Goal: Transaction & Acquisition: Book appointment/travel/reservation

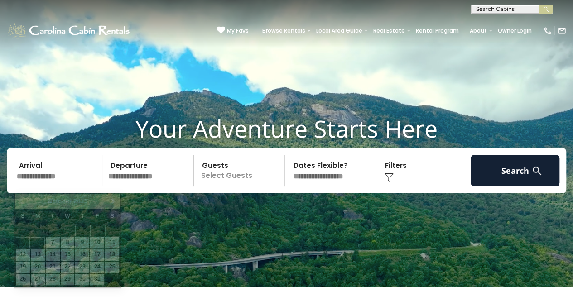
click at [36, 183] on input "text" at bounding box center [58, 171] width 89 height 32
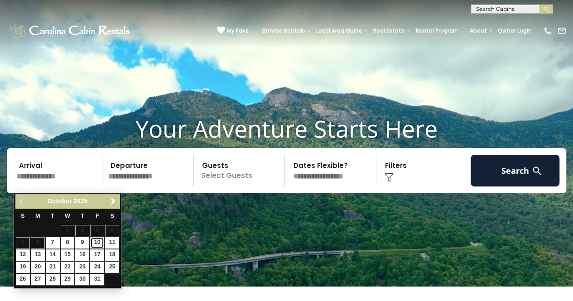
click at [95, 242] on link "10" at bounding box center [97, 242] width 14 height 11
type input "********"
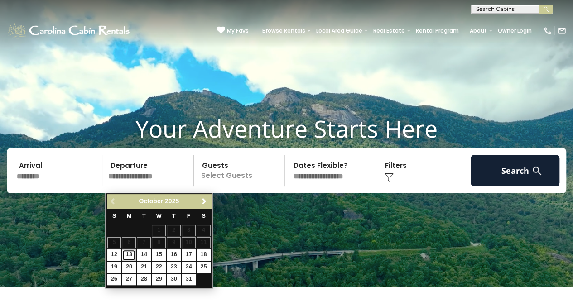
click at [127, 252] on link "13" at bounding box center [129, 255] width 14 height 11
type input "********"
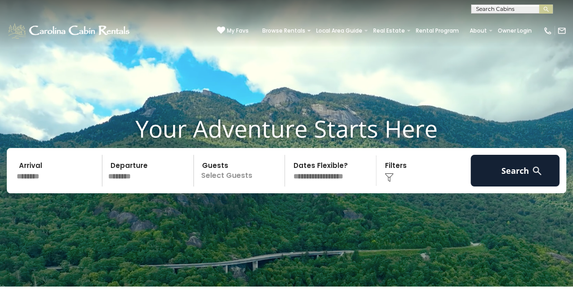
click at [221, 185] on p "Select Guests" at bounding box center [241, 171] width 88 height 32
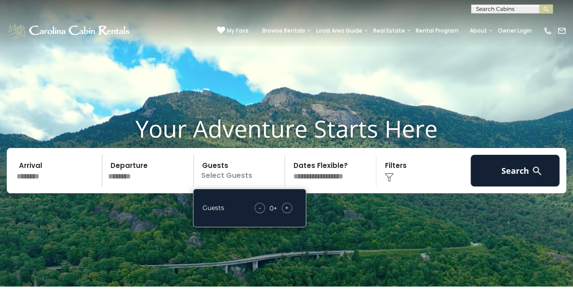
click at [288, 213] on span "+" at bounding box center [287, 207] width 4 height 9
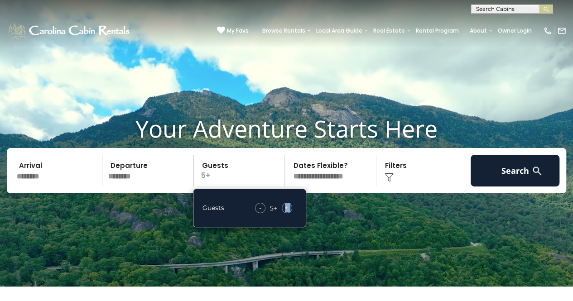
click at [288, 213] on span "+" at bounding box center [287, 207] width 4 height 9
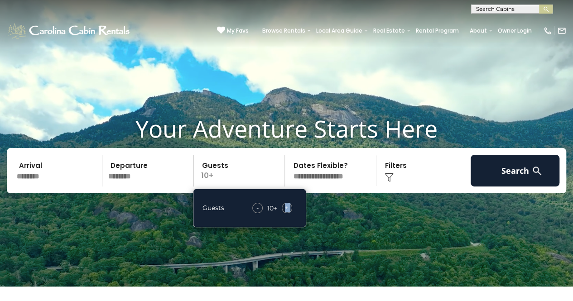
click at [288, 213] on span "+" at bounding box center [287, 207] width 4 height 9
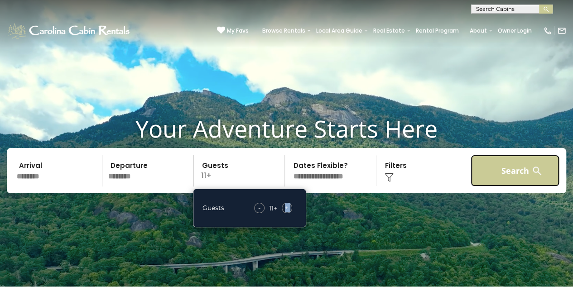
click at [488, 184] on button "Search" at bounding box center [515, 171] width 89 height 32
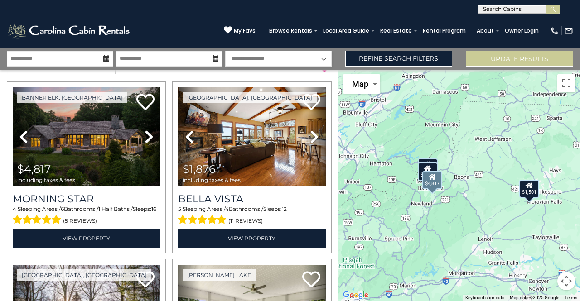
scroll to position [19, 0]
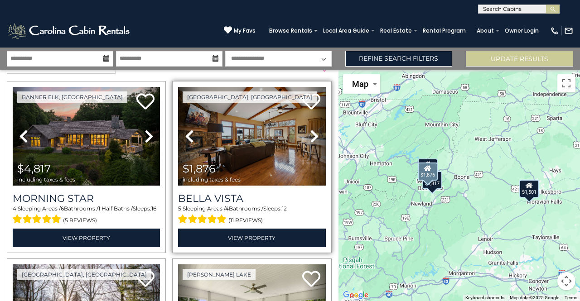
click at [310, 135] on icon at bounding box center [314, 136] width 9 height 15
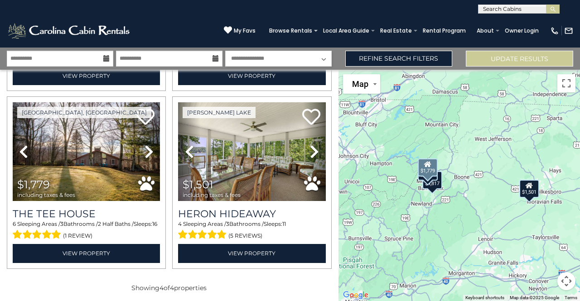
scroll to position [182, 0]
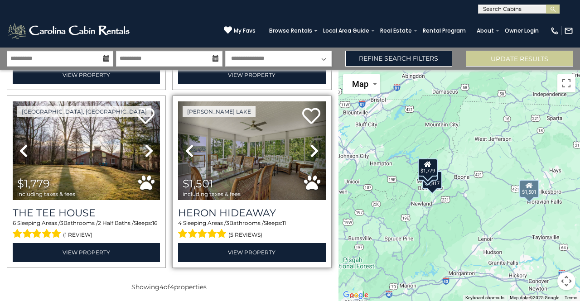
click at [310, 150] on icon at bounding box center [314, 151] width 9 height 15
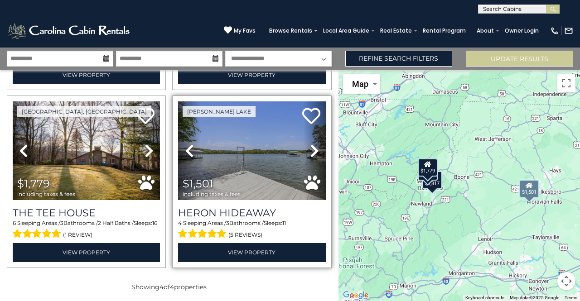
click at [310, 150] on icon at bounding box center [314, 151] width 9 height 15
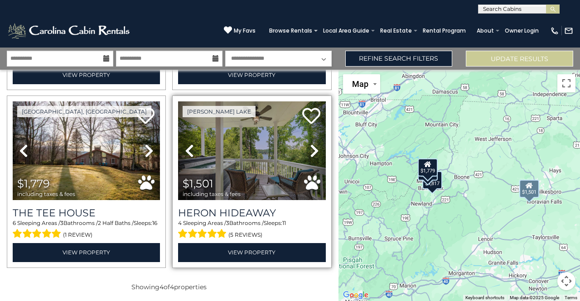
click at [305, 150] on link "Next" at bounding box center [315, 151] width 22 height 99
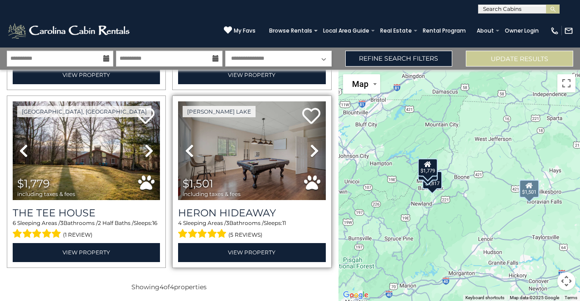
click at [310, 150] on icon at bounding box center [314, 151] width 9 height 15
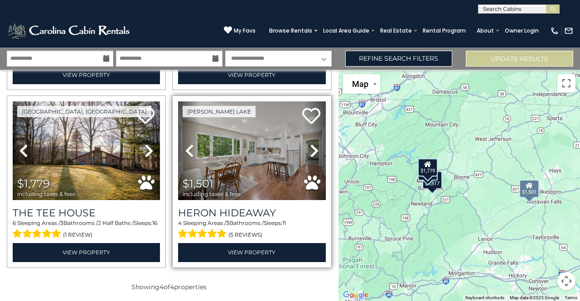
click at [310, 150] on icon at bounding box center [314, 151] width 9 height 15
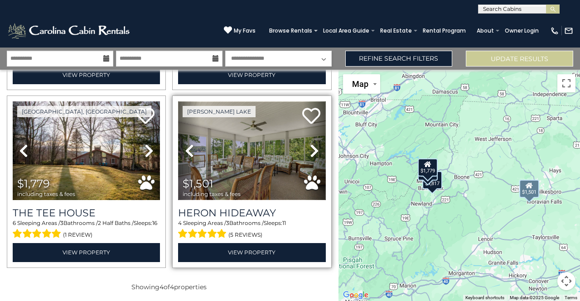
click at [245, 163] on img at bounding box center [251, 151] width 147 height 99
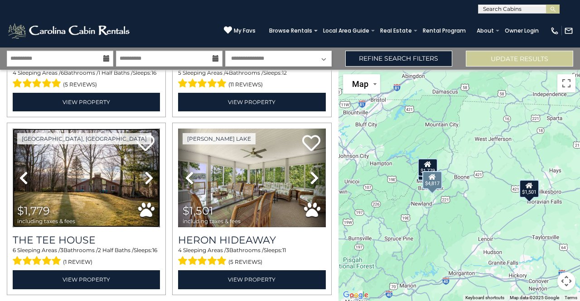
scroll to position [155, 0]
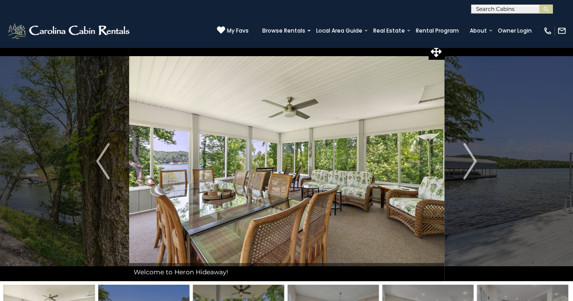
scroll to position [5, 0]
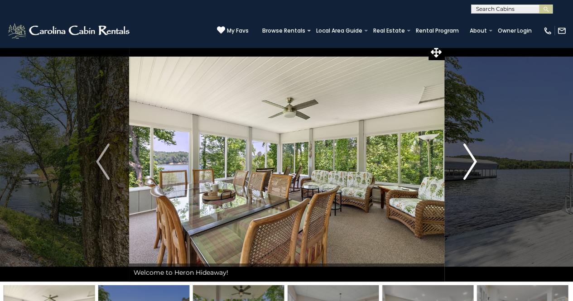
click at [473, 165] on img "Next" at bounding box center [471, 162] width 14 height 36
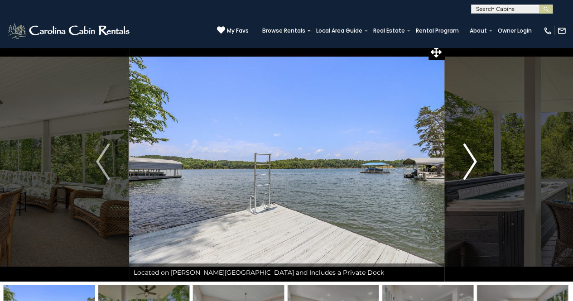
click at [472, 165] on img "Next" at bounding box center [471, 162] width 14 height 36
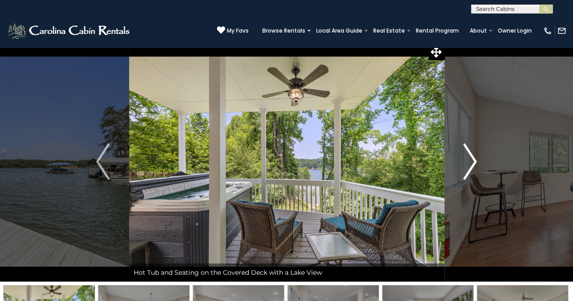
click at [472, 165] on img "Next" at bounding box center [471, 162] width 14 height 36
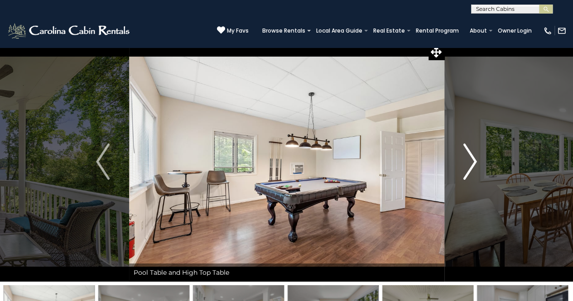
click at [472, 165] on img "Next" at bounding box center [471, 162] width 14 height 36
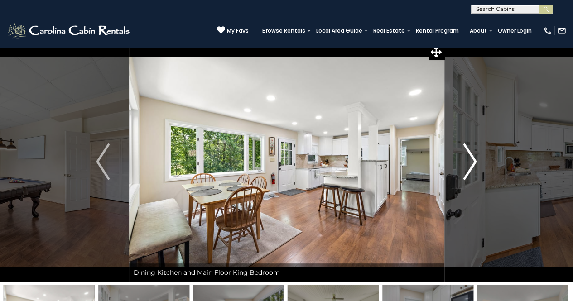
click at [472, 165] on img "Next" at bounding box center [471, 162] width 14 height 36
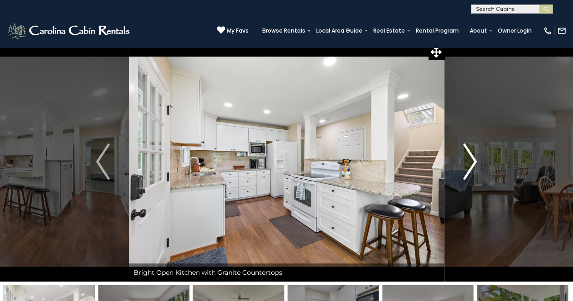
click at [472, 165] on img "Next" at bounding box center [471, 162] width 14 height 36
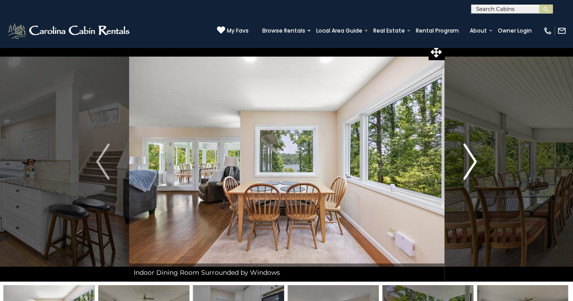
click at [472, 165] on img "Next" at bounding box center [471, 162] width 14 height 36
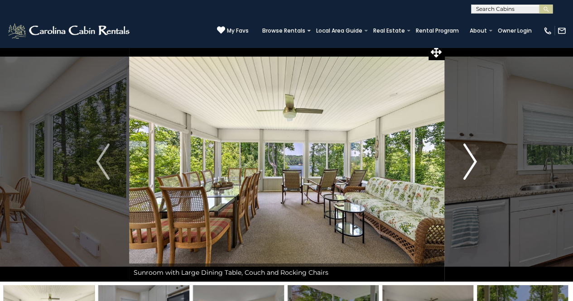
click at [472, 165] on img "Next" at bounding box center [471, 162] width 14 height 36
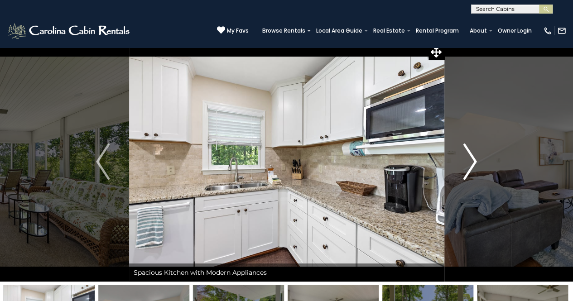
click at [472, 165] on img "Next" at bounding box center [471, 162] width 14 height 36
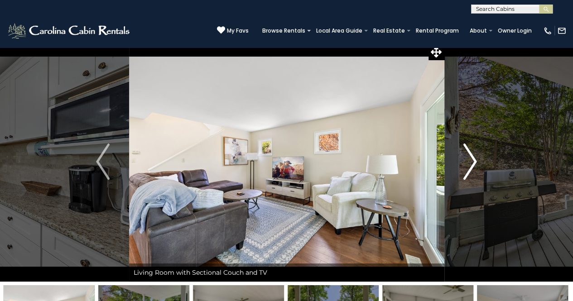
click at [472, 165] on img "Next" at bounding box center [471, 162] width 14 height 36
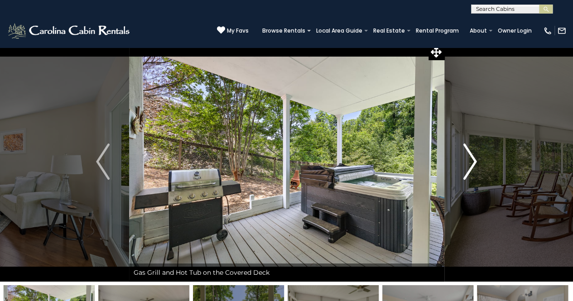
click at [472, 165] on img "Next" at bounding box center [471, 162] width 14 height 36
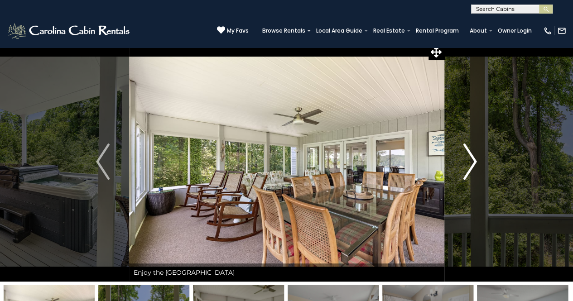
click at [472, 165] on img "Next" at bounding box center [471, 162] width 14 height 36
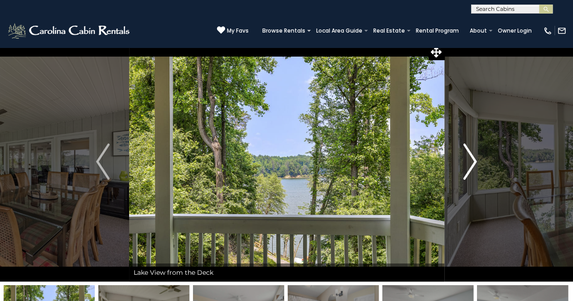
click at [472, 165] on img "Next" at bounding box center [471, 162] width 14 height 36
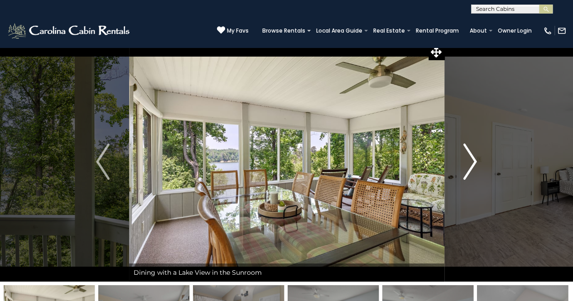
click at [472, 165] on img "Next" at bounding box center [471, 162] width 14 height 36
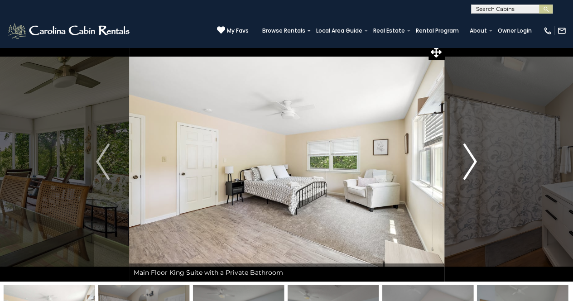
click at [472, 165] on img "Next" at bounding box center [471, 162] width 14 height 36
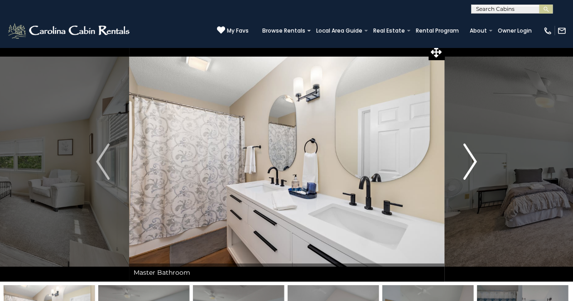
click at [472, 165] on img "Next" at bounding box center [471, 162] width 14 height 36
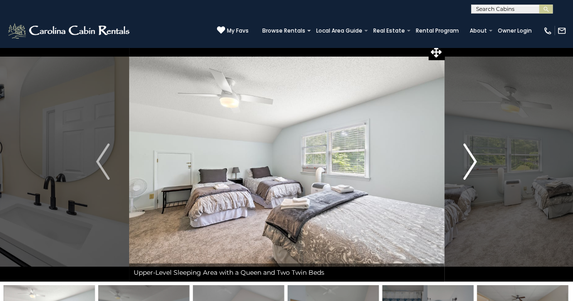
click at [472, 164] on img "Next" at bounding box center [471, 162] width 14 height 36
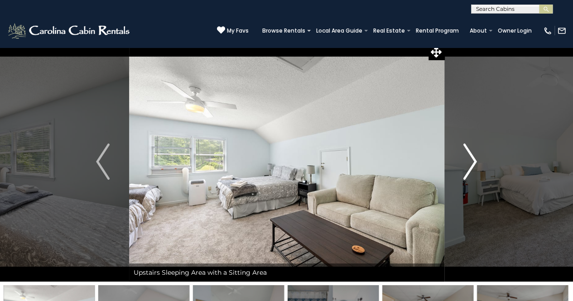
click at [472, 164] on img "Next" at bounding box center [471, 162] width 14 height 36
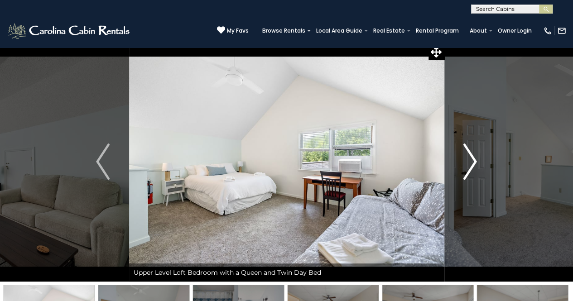
click at [472, 164] on img "Next" at bounding box center [471, 162] width 14 height 36
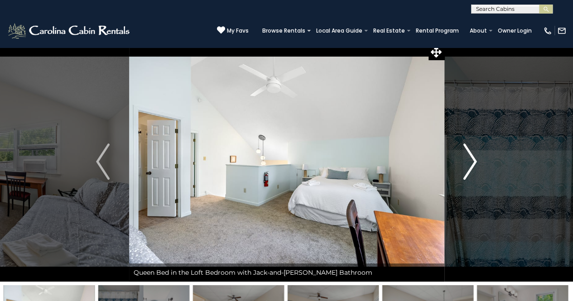
click at [472, 164] on img "Next" at bounding box center [471, 162] width 14 height 36
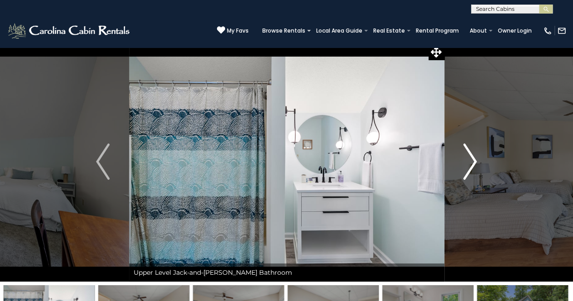
click at [472, 164] on img "Next" at bounding box center [471, 162] width 14 height 36
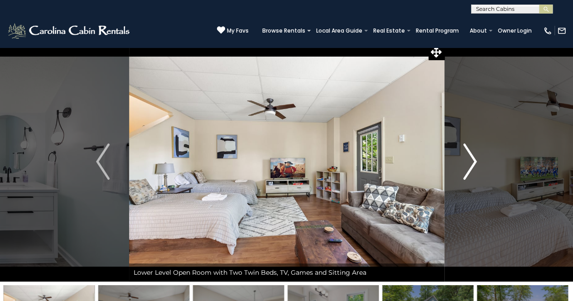
click at [472, 164] on img "Next" at bounding box center [471, 162] width 14 height 36
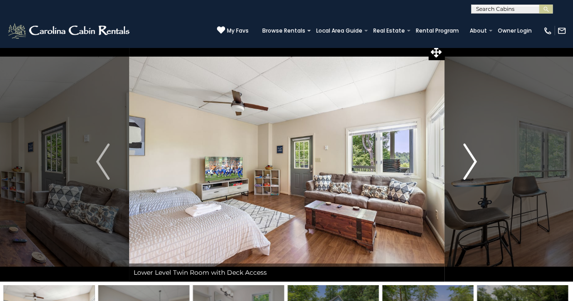
click at [472, 164] on img "Next" at bounding box center [471, 162] width 14 height 36
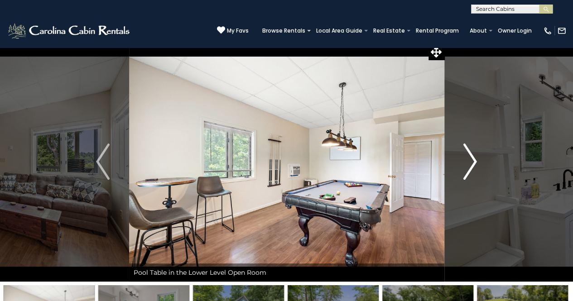
click at [472, 164] on img "Next" at bounding box center [471, 162] width 14 height 36
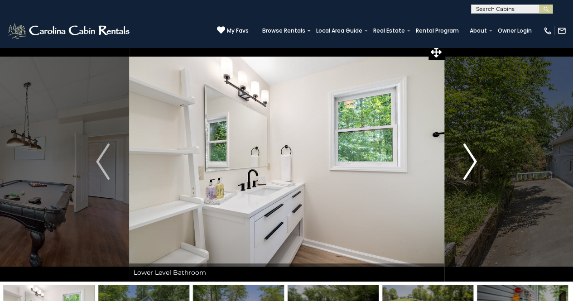
click at [472, 164] on img "Next" at bounding box center [471, 162] width 14 height 36
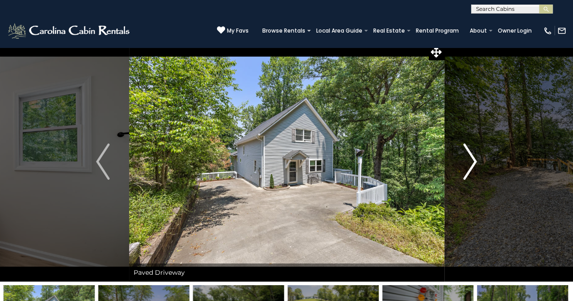
click at [472, 164] on img "Next" at bounding box center [471, 162] width 14 height 36
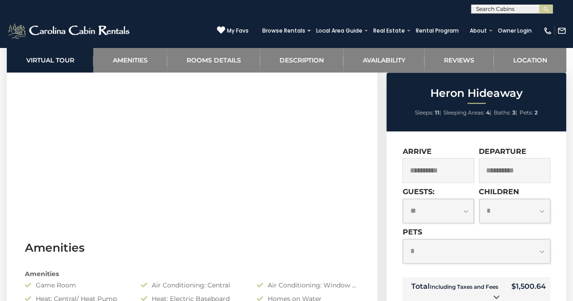
scroll to position [490, 0]
click at [493, 294] on link at bounding box center [497, 298] width 12 height 12
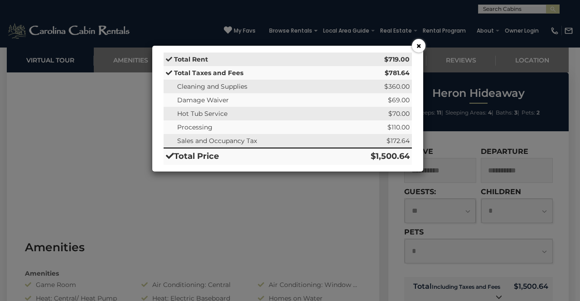
click at [417, 50] on button "×" at bounding box center [419, 46] width 14 height 14
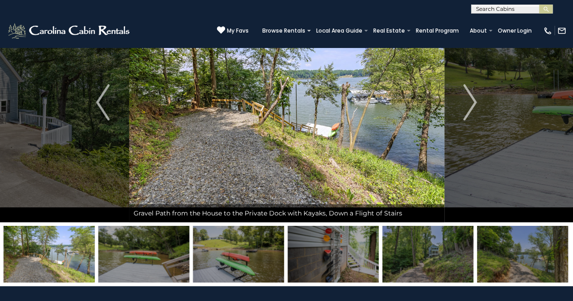
scroll to position [0, 0]
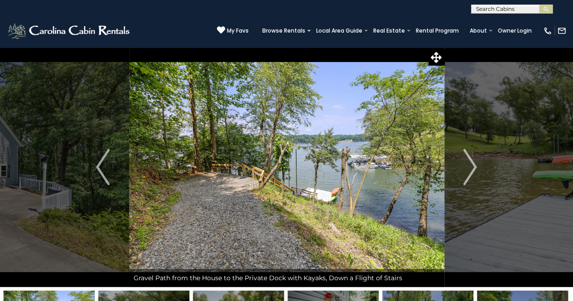
click at [438, 49] on img at bounding box center [286, 167] width 315 height 240
click at [438, 53] on icon at bounding box center [436, 57] width 11 height 11
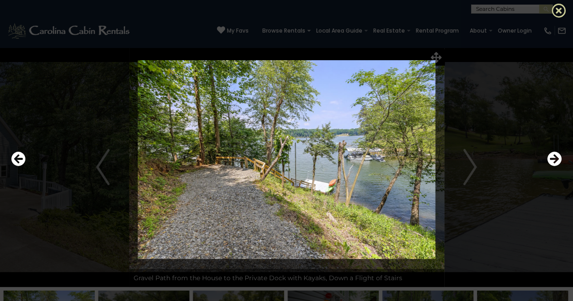
click at [559, 14] on icon at bounding box center [559, 10] width 15 height 15
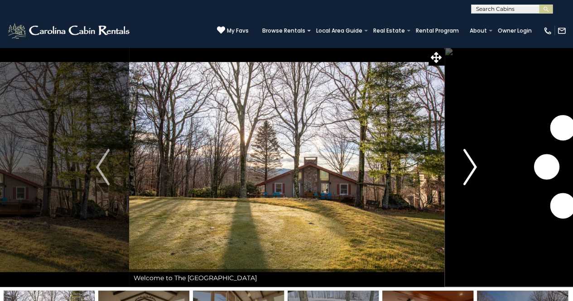
click at [464, 174] on img "Next" at bounding box center [471, 167] width 14 height 36
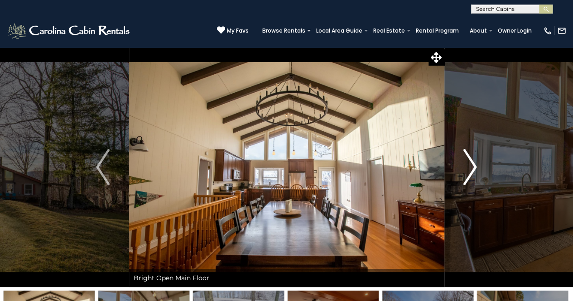
click at [462, 174] on button "Next" at bounding box center [470, 167] width 52 height 240
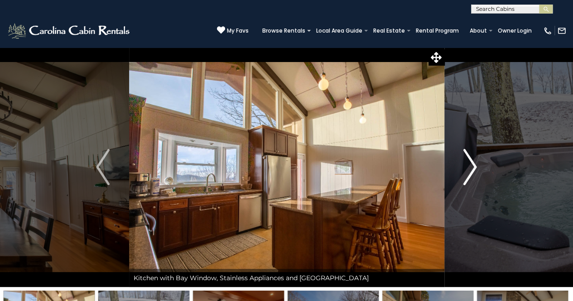
click at [462, 174] on button "Next" at bounding box center [470, 167] width 52 height 240
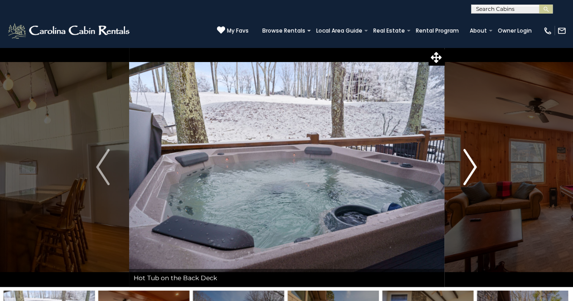
click at [462, 174] on button "Next" at bounding box center [470, 167] width 52 height 240
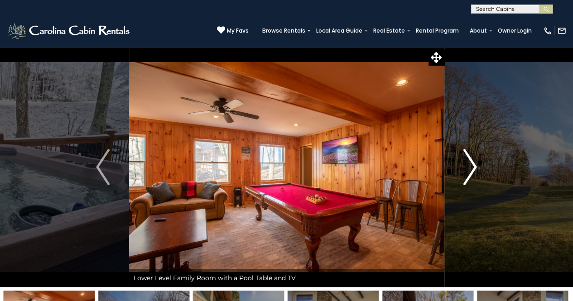
click at [462, 174] on button "Next" at bounding box center [470, 167] width 52 height 240
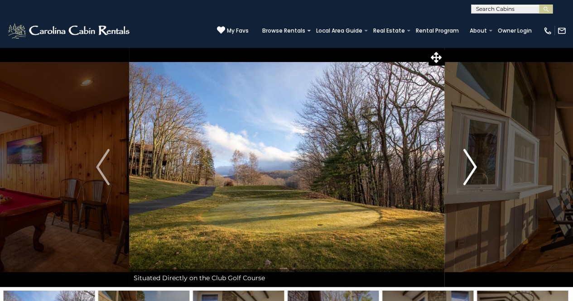
click at [462, 174] on button "Next" at bounding box center [470, 167] width 52 height 240
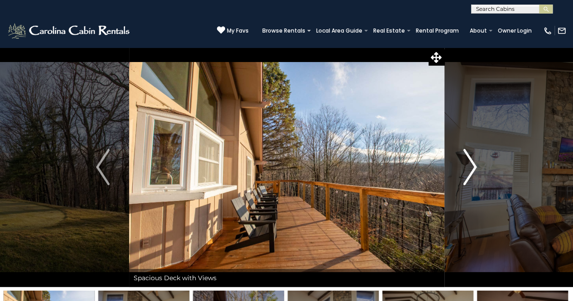
click at [462, 174] on button "Next" at bounding box center [470, 167] width 52 height 240
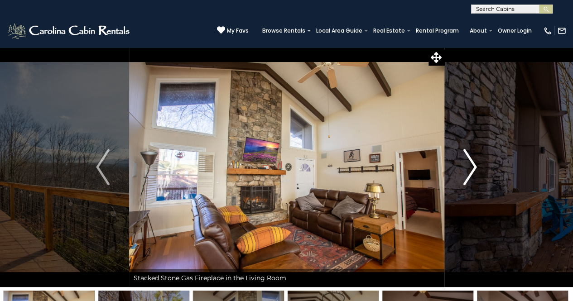
click at [462, 174] on button "Next" at bounding box center [470, 167] width 52 height 240
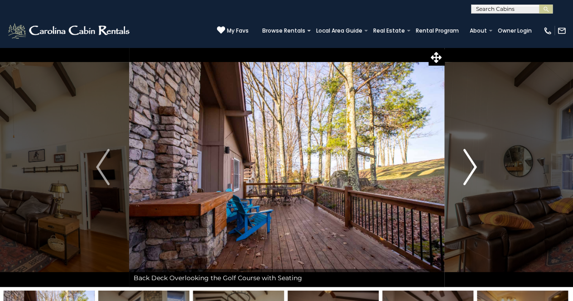
click at [462, 174] on button "Next" at bounding box center [470, 167] width 52 height 240
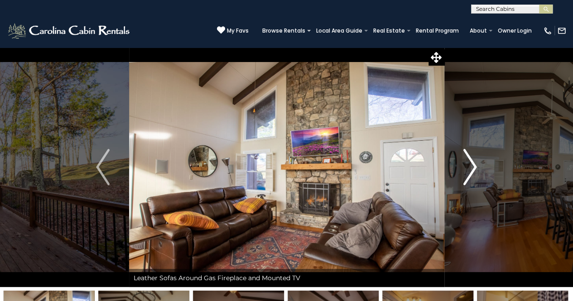
click at [462, 174] on button "Next" at bounding box center [470, 167] width 52 height 240
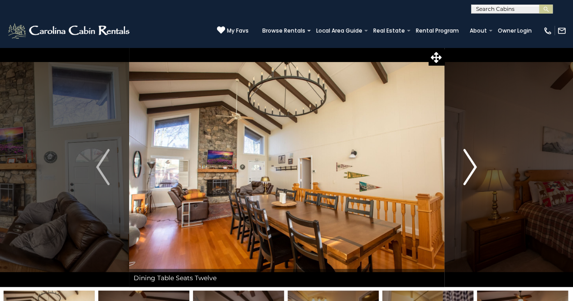
click at [462, 174] on button "Next" at bounding box center [470, 167] width 52 height 240
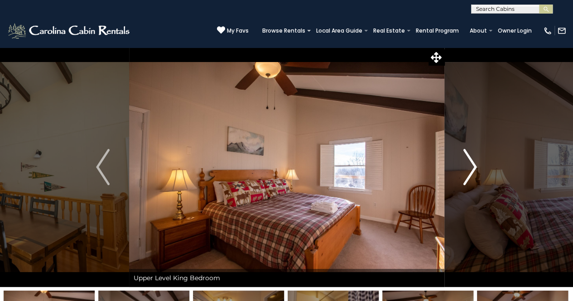
click at [462, 174] on button "Next" at bounding box center [470, 167] width 52 height 240
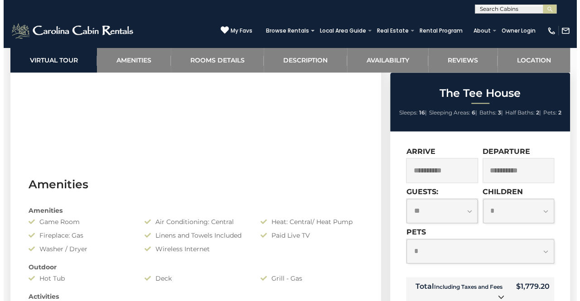
scroll to position [554, 0]
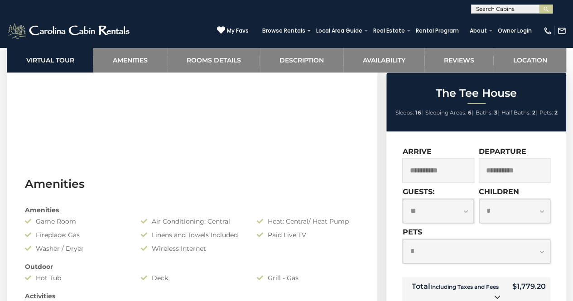
click at [499, 288] on small "Including Taxes and Fees" at bounding box center [465, 287] width 68 height 7
click at [497, 295] on icon at bounding box center [497, 297] width 6 height 6
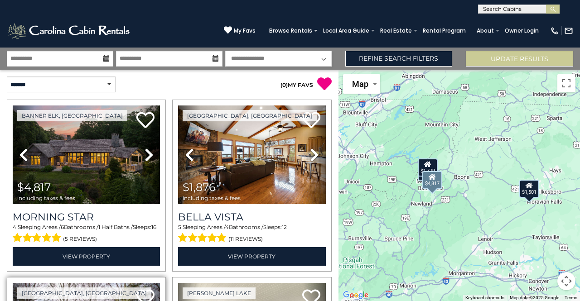
scroll to position [95, 0]
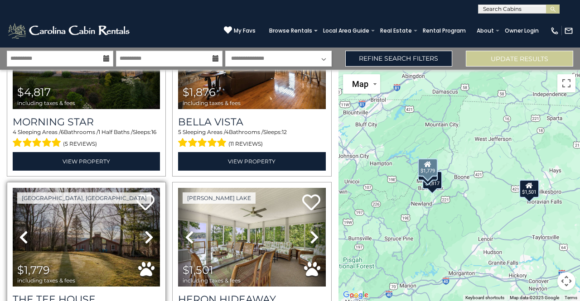
click at [150, 230] on icon at bounding box center [149, 237] width 9 height 15
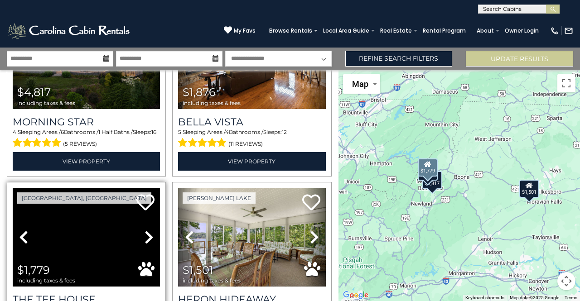
click at [150, 230] on icon at bounding box center [149, 237] width 9 height 15
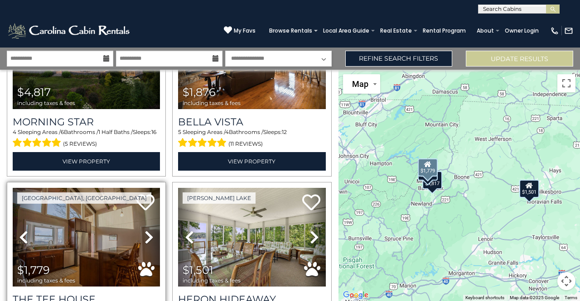
click at [146, 230] on icon at bounding box center [149, 237] width 9 height 15
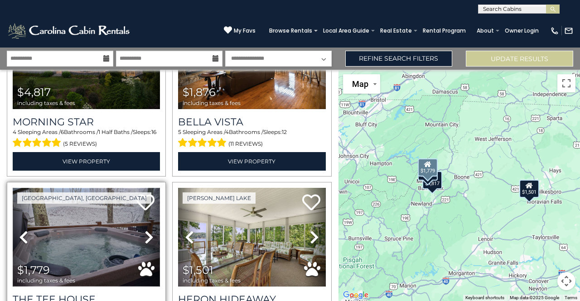
click at [118, 234] on img at bounding box center [86, 237] width 147 height 99
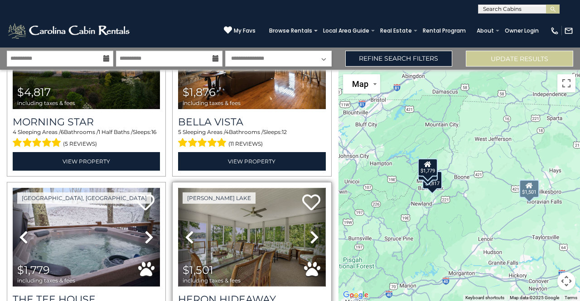
click at [247, 213] on img at bounding box center [251, 237] width 147 height 99
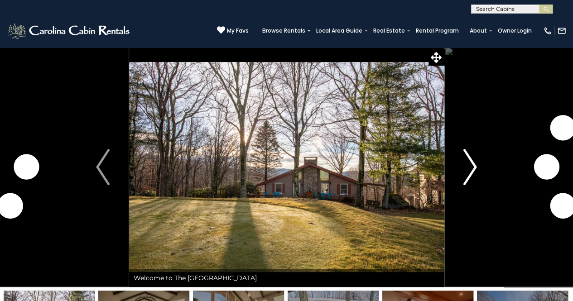
click at [469, 171] on img "Next" at bounding box center [471, 167] width 14 height 36
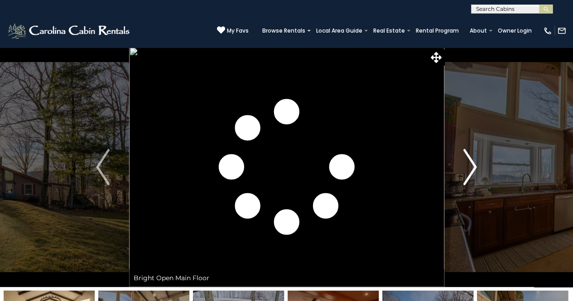
click at [469, 172] on img "Next" at bounding box center [471, 167] width 14 height 36
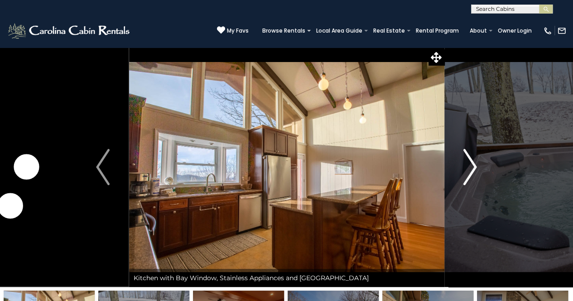
click at [469, 172] on img "Next" at bounding box center [471, 167] width 14 height 36
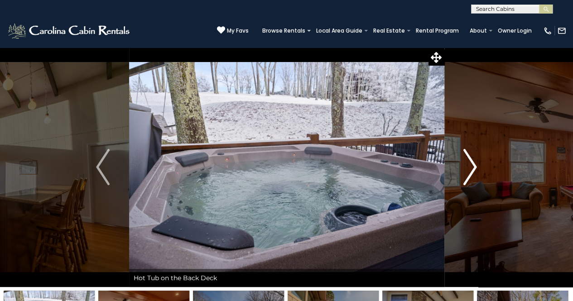
click at [469, 172] on img "Next" at bounding box center [471, 167] width 14 height 36
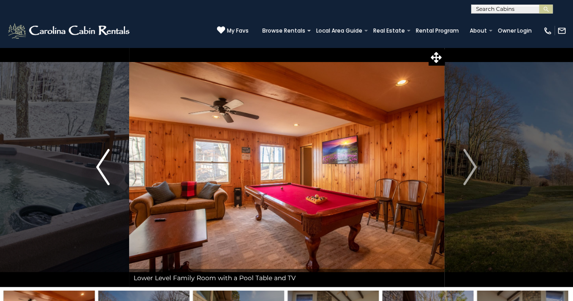
click at [101, 179] on img "Previous" at bounding box center [103, 167] width 14 height 36
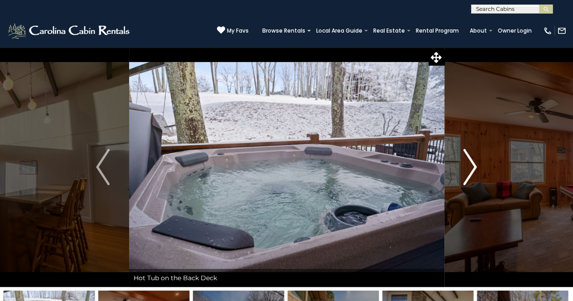
click at [470, 172] on img "Next" at bounding box center [471, 167] width 14 height 36
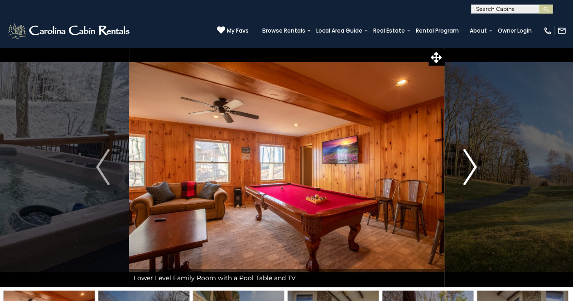
click at [469, 174] on img "Next" at bounding box center [471, 167] width 14 height 36
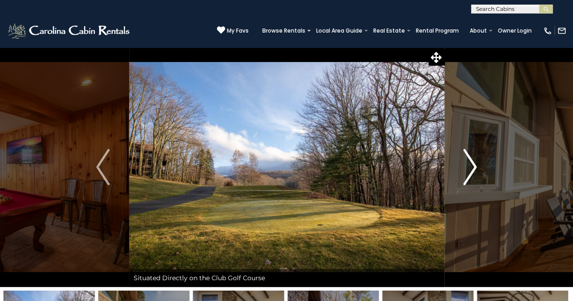
click at [469, 174] on img "Next" at bounding box center [471, 167] width 14 height 36
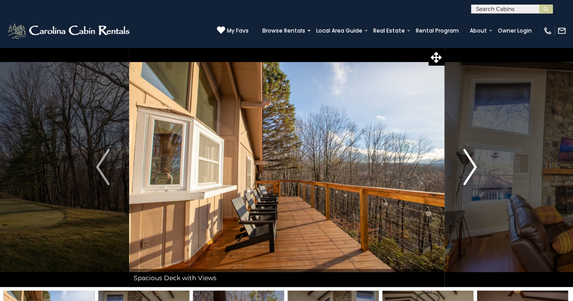
click at [469, 174] on img "Next" at bounding box center [471, 167] width 14 height 36
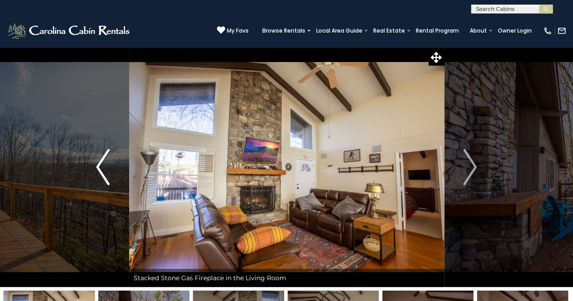
click at [104, 183] on img "Previous" at bounding box center [103, 167] width 14 height 36
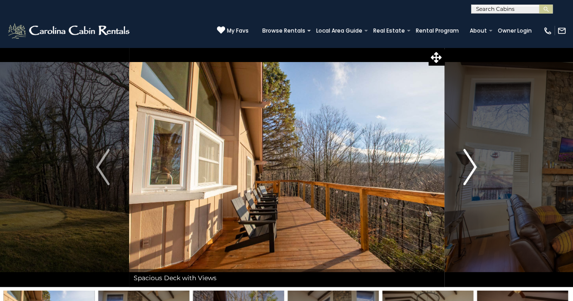
click at [465, 168] on img "Next" at bounding box center [471, 167] width 14 height 36
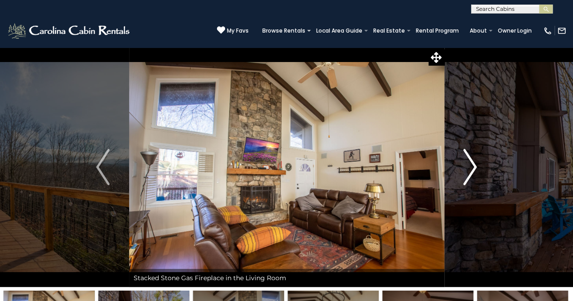
click at [460, 169] on button "Next" at bounding box center [470, 167] width 52 height 240
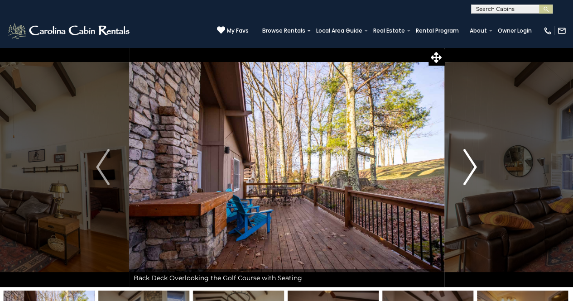
click at [460, 169] on button "Next" at bounding box center [470, 167] width 52 height 240
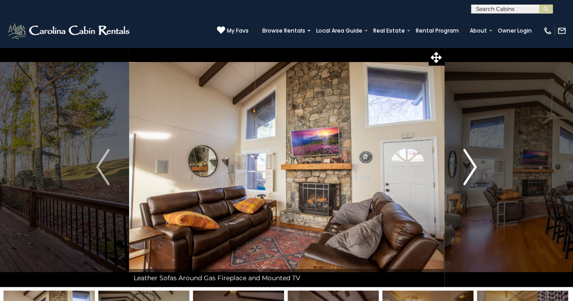
click at [457, 168] on button "Next" at bounding box center [470, 167] width 52 height 240
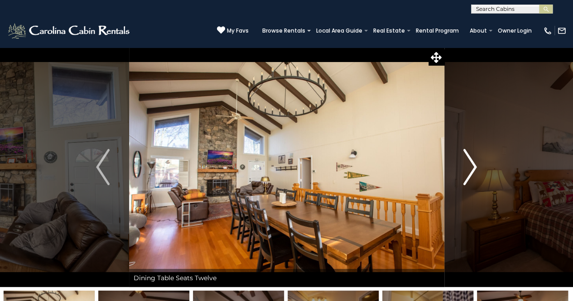
click at [462, 171] on button "Next" at bounding box center [470, 167] width 52 height 240
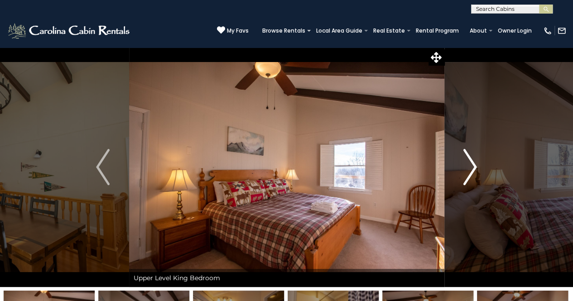
click at [461, 171] on button "Next" at bounding box center [470, 167] width 52 height 240
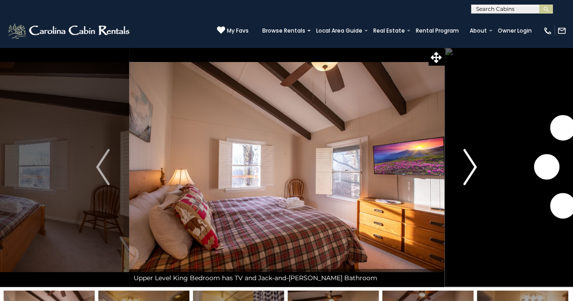
click at [461, 171] on button "Next" at bounding box center [470, 167] width 52 height 240
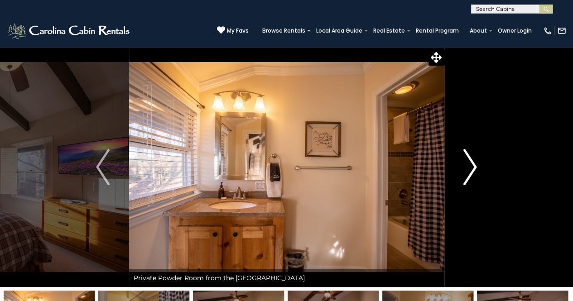
click at [461, 171] on button "Next" at bounding box center [470, 167] width 52 height 240
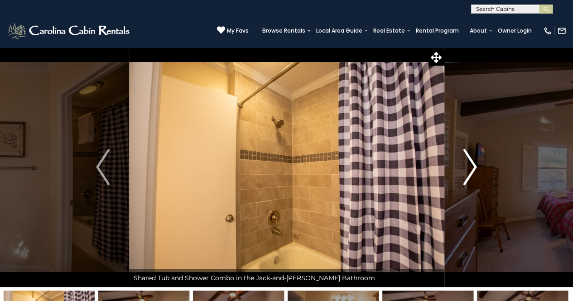
click at [461, 172] on button "Next" at bounding box center [470, 167] width 52 height 240
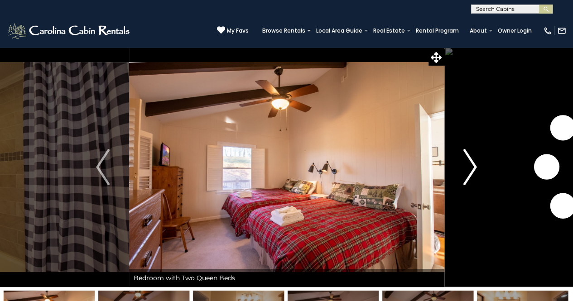
click at [461, 172] on button "Next" at bounding box center [470, 167] width 52 height 240
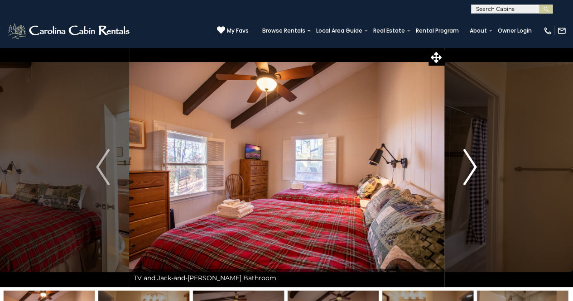
click at [464, 173] on img "Next" at bounding box center [471, 167] width 14 height 36
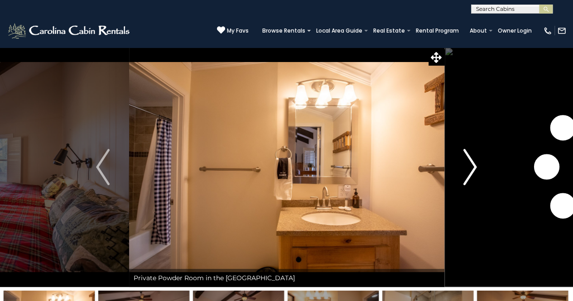
click at [464, 173] on img "Next" at bounding box center [471, 167] width 14 height 36
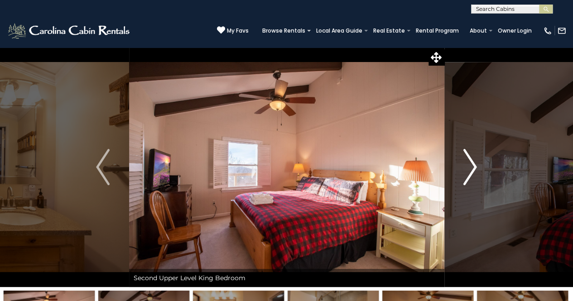
click at [464, 173] on img "Next" at bounding box center [471, 167] width 14 height 36
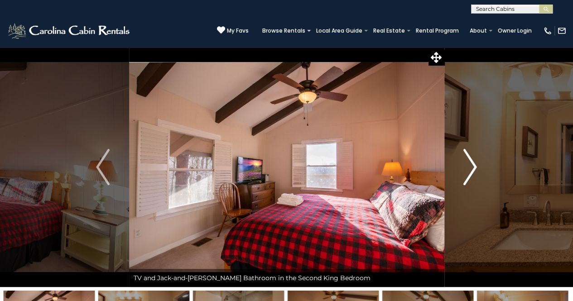
click at [464, 173] on img "Next" at bounding box center [471, 167] width 14 height 36
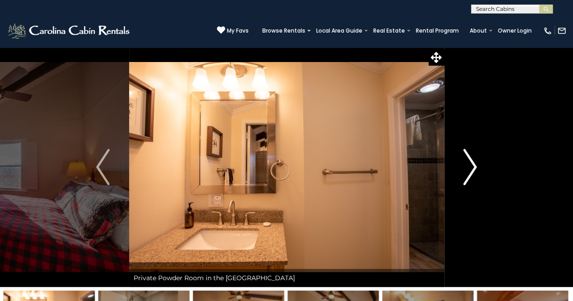
click at [464, 173] on img "Next" at bounding box center [471, 167] width 14 height 36
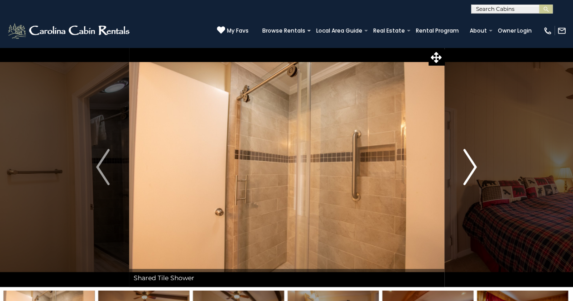
click at [464, 173] on img "Next" at bounding box center [471, 167] width 14 height 36
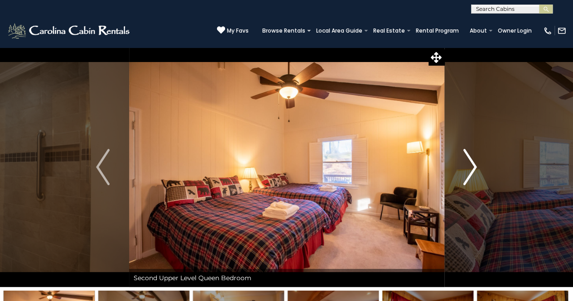
click at [464, 173] on img "Next" at bounding box center [471, 167] width 14 height 36
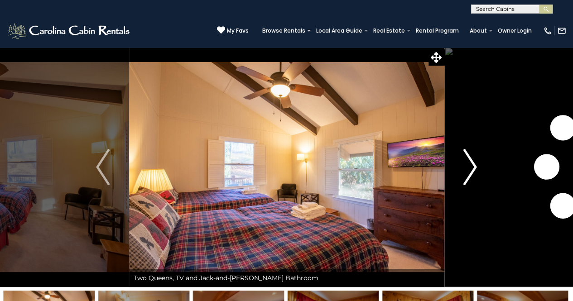
click at [464, 173] on img "Next" at bounding box center [471, 167] width 14 height 36
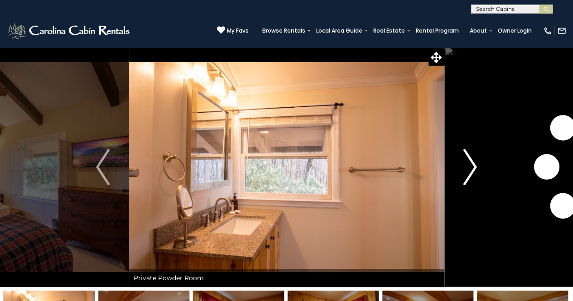
click at [464, 173] on img "Next" at bounding box center [471, 167] width 14 height 36
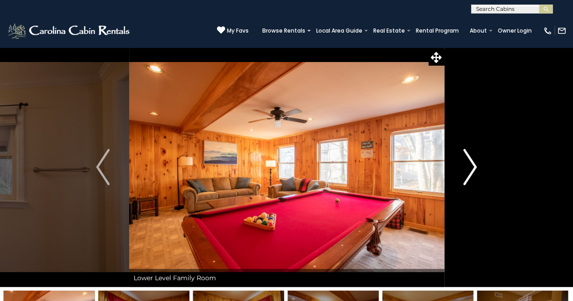
click at [464, 173] on img "Next" at bounding box center [471, 167] width 14 height 36
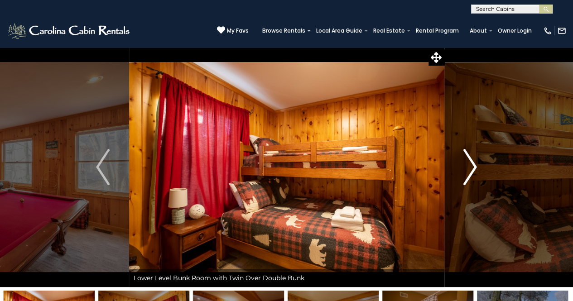
click at [464, 173] on img "Next" at bounding box center [471, 167] width 14 height 36
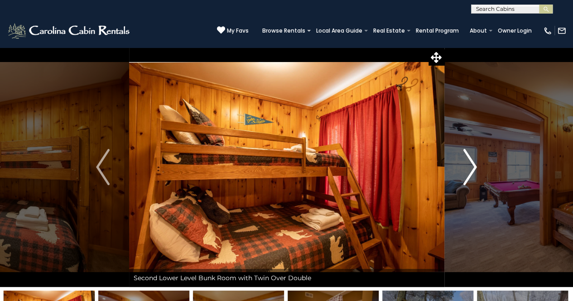
click at [464, 173] on img "Next" at bounding box center [471, 167] width 14 height 36
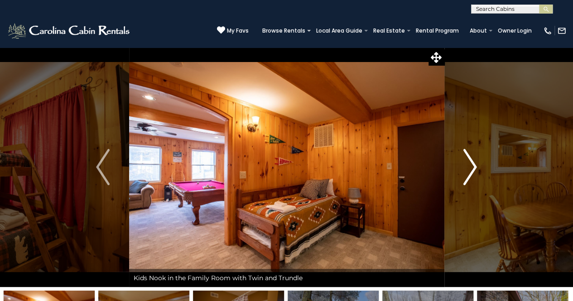
click at [464, 173] on img "Next" at bounding box center [471, 167] width 14 height 36
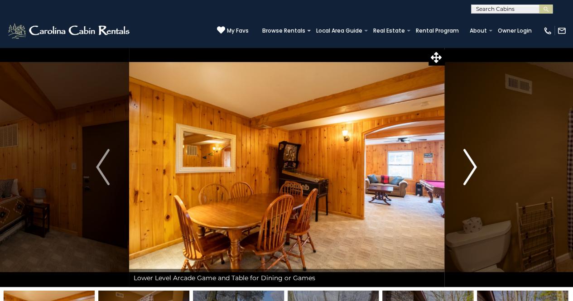
click at [464, 173] on img "Next" at bounding box center [471, 167] width 14 height 36
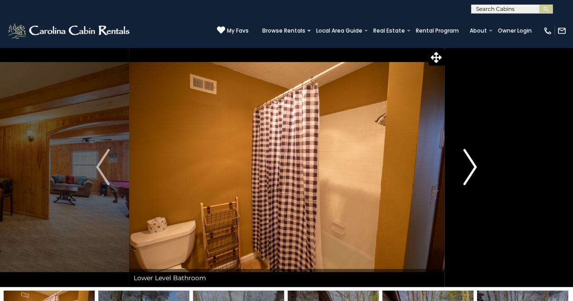
click at [464, 173] on img "Next" at bounding box center [471, 167] width 14 height 36
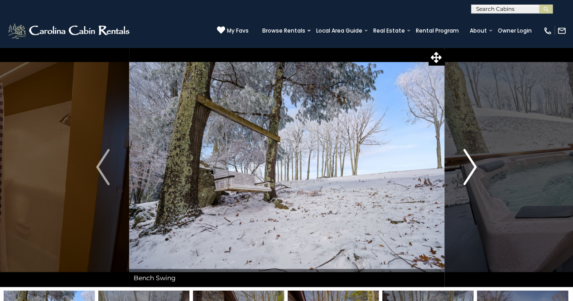
click at [464, 173] on img "Next" at bounding box center [471, 167] width 14 height 36
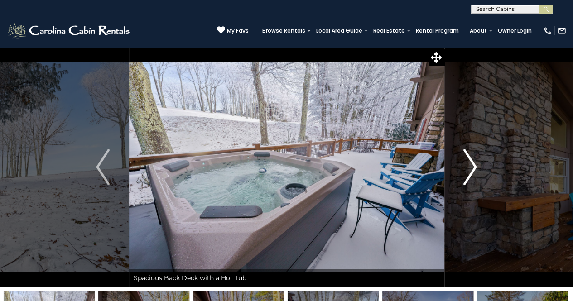
click at [464, 173] on img "Next" at bounding box center [471, 167] width 14 height 36
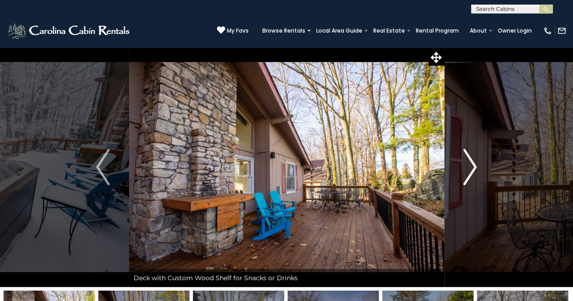
click at [464, 173] on img "Next" at bounding box center [471, 167] width 14 height 36
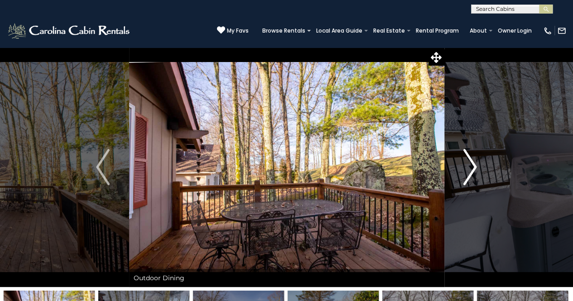
click at [464, 173] on img "Next" at bounding box center [471, 167] width 14 height 36
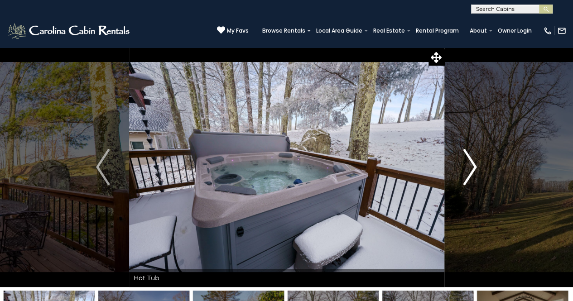
click at [464, 173] on img "Next" at bounding box center [471, 167] width 14 height 36
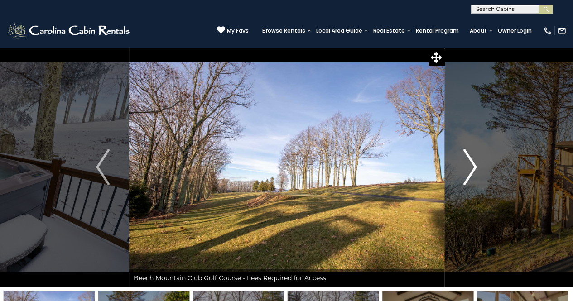
click at [464, 173] on img "Next" at bounding box center [471, 167] width 14 height 36
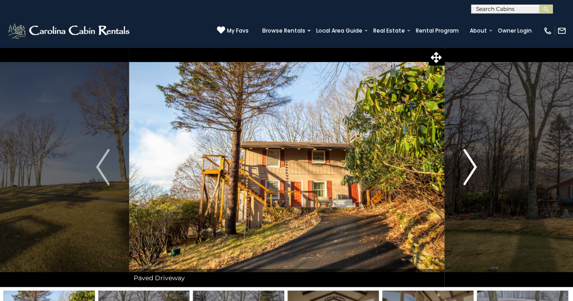
click at [468, 187] on button "Next" at bounding box center [470, 167] width 52 height 240
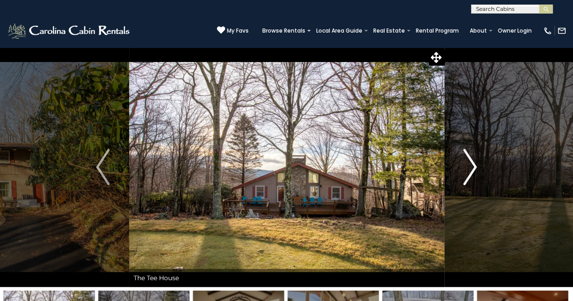
click at [468, 183] on img "Next" at bounding box center [471, 167] width 14 height 36
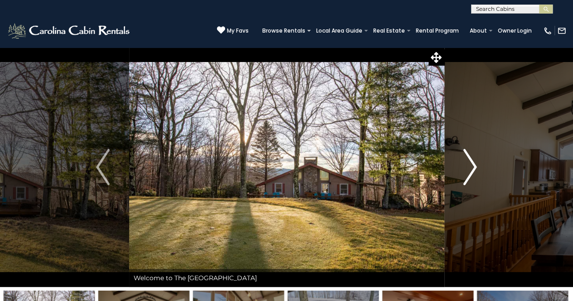
click at [468, 182] on img "Next" at bounding box center [471, 167] width 14 height 36
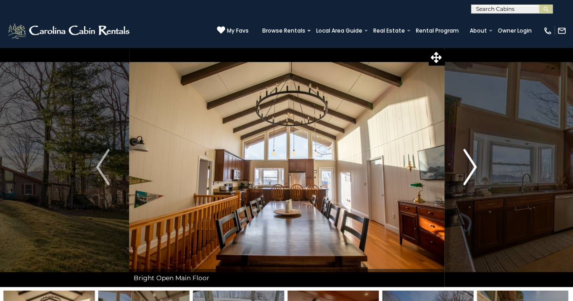
click at [470, 179] on img "Next" at bounding box center [471, 167] width 14 height 36
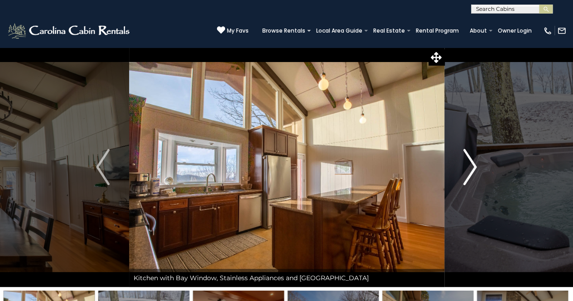
click at [466, 177] on img "Next" at bounding box center [471, 167] width 14 height 36
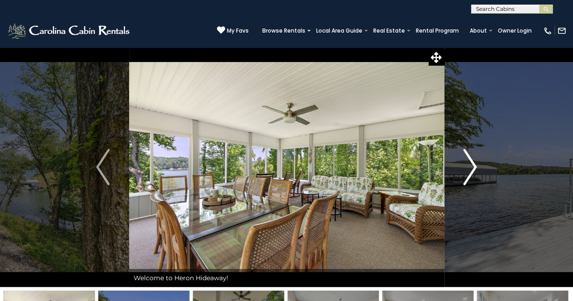
click at [465, 164] on img "Next" at bounding box center [471, 167] width 14 height 36
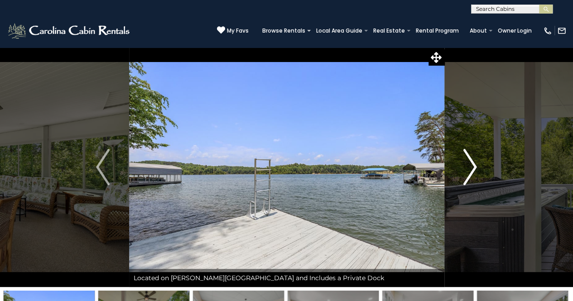
click at [465, 164] on img "Next" at bounding box center [471, 167] width 14 height 36
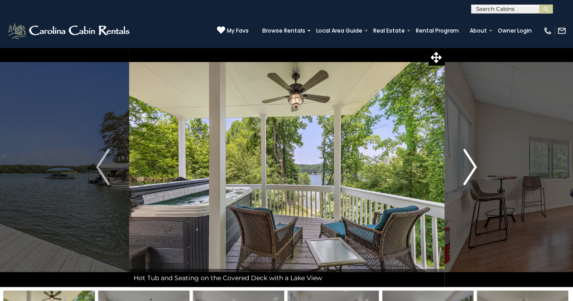
click at [462, 162] on button "Next" at bounding box center [470, 167] width 52 height 240
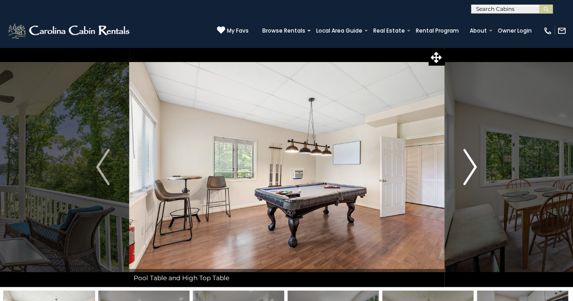
click at [466, 163] on img "Next" at bounding box center [471, 167] width 14 height 36
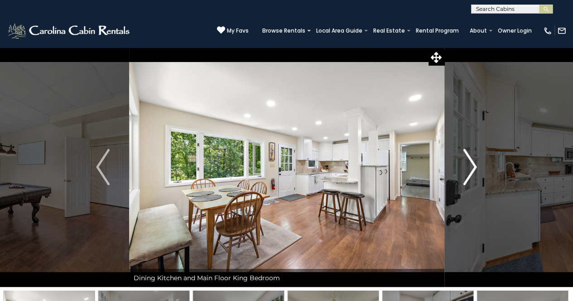
click at [465, 163] on img "Next" at bounding box center [471, 167] width 14 height 36
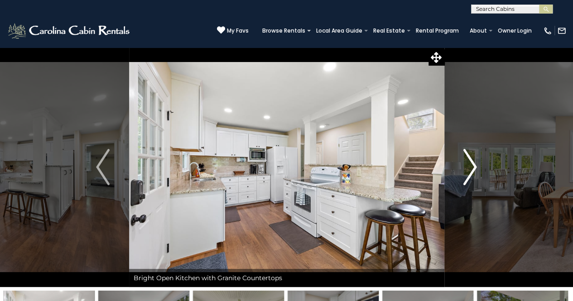
click at [465, 163] on img "Next" at bounding box center [471, 167] width 14 height 36
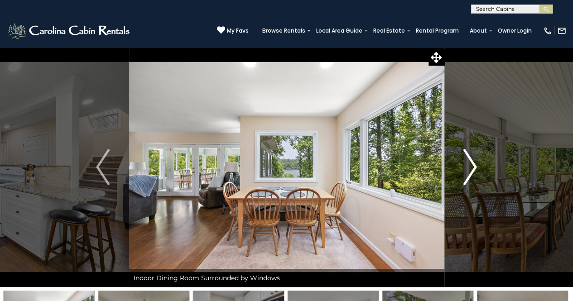
click at [465, 163] on img "Next" at bounding box center [471, 167] width 14 height 36
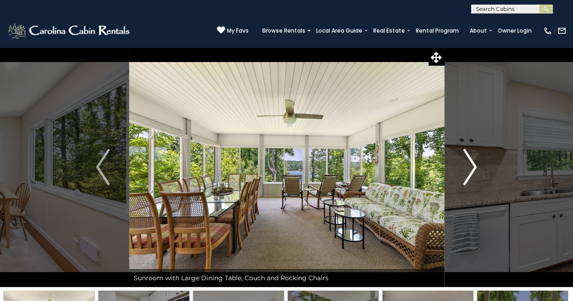
click at [465, 163] on img "Next" at bounding box center [471, 167] width 14 height 36
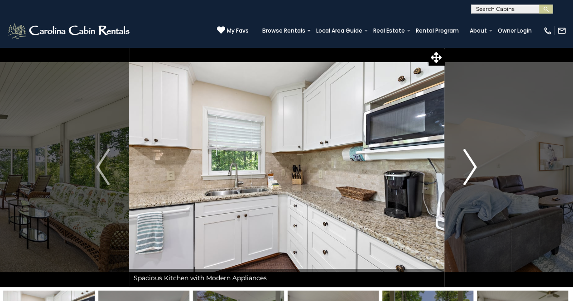
click at [465, 163] on img "Next" at bounding box center [471, 167] width 14 height 36
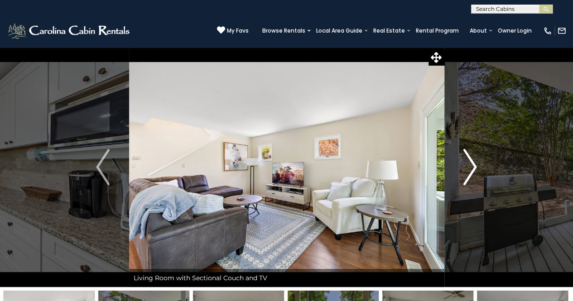
click at [465, 163] on img "Next" at bounding box center [471, 167] width 14 height 36
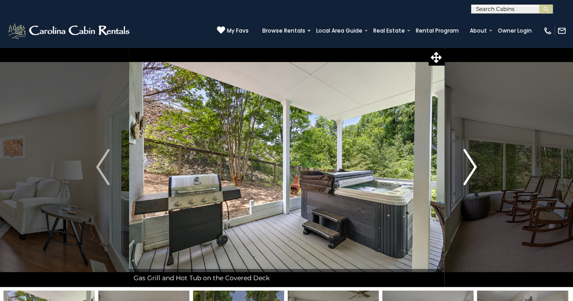
click at [465, 163] on img "Next" at bounding box center [471, 167] width 14 height 36
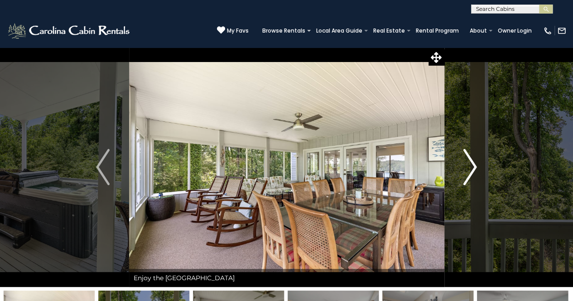
click at [465, 163] on img "Next" at bounding box center [471, 167] width 14 height 36
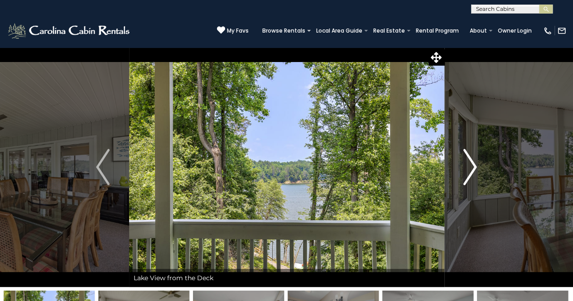
click at [465, 163] on img "Next" at bounding box center [471, 167] width 14 height 36
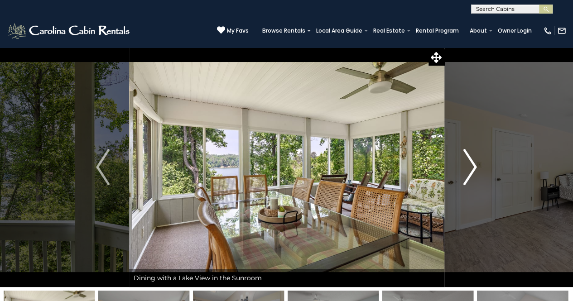
click at [465, 163] on img "Next" at bounding box center [471, 167] width 14 height 36
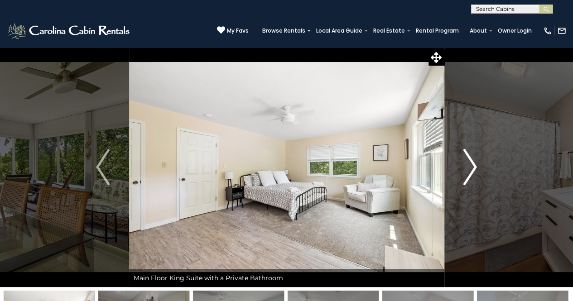
click at [465, 163] on img "Next" at bounding box center [471, 167] width 14 height 36
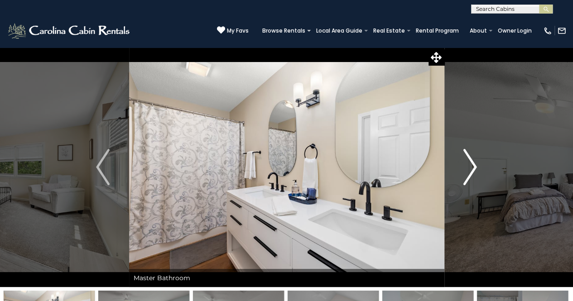
click at [465, 163] on img "Next" at bounding box center [471, 167] width 14 height 36
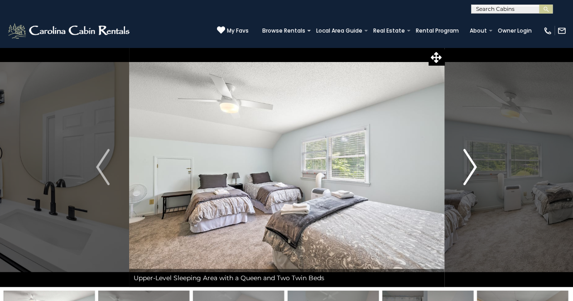
click at [465, 163] on img "Next" at bounding box center [471, 167] width 14 height 36
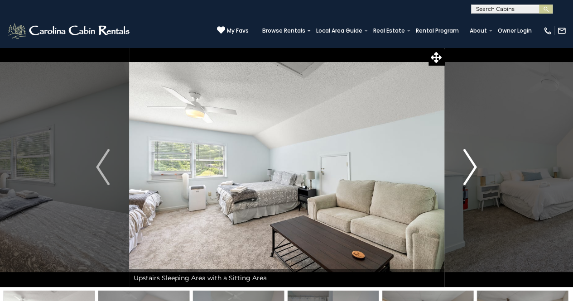
click at [465, 163] on img "Next" at bounding box center [471, 167] width 14 height 36
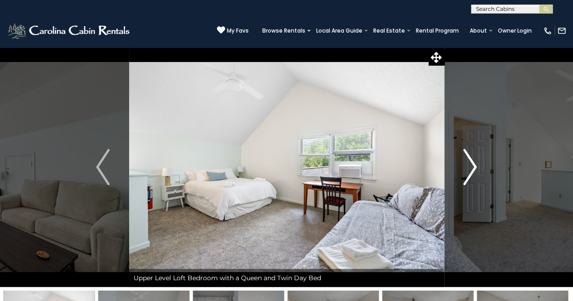
click at [465, 163] on img "Next" at bounding box center [471, 167] width 14 height 36
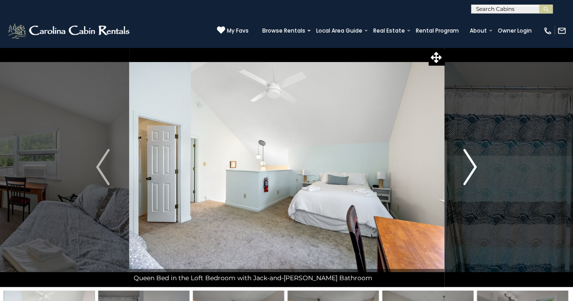
click at [465, 163] on img "Next" at bounding box center [471, 167] width 14 height 36
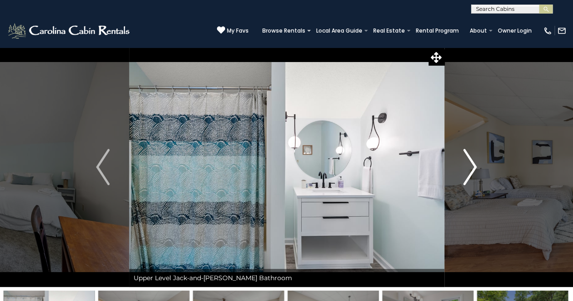
click at [465, 163] on img "Next" at bounding box center [471, 167] width 14 height 36
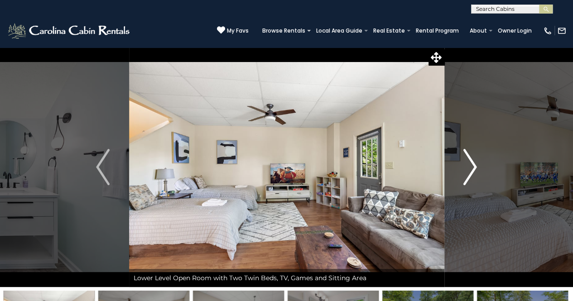
click at [465, 163] on img "Next" at bounding box center [471, 167] width 14 height 36
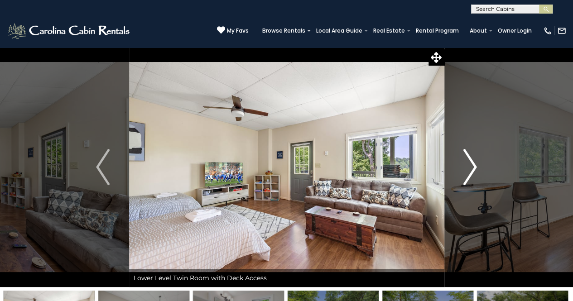
click at [465, 163] on img "Next" at bounding box center [471, 167] width 14 height 36
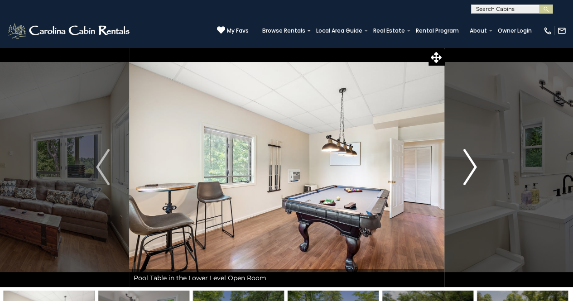
click at [465, 163] on img "Next" at bounding box center [471, 167] width 14 height 36
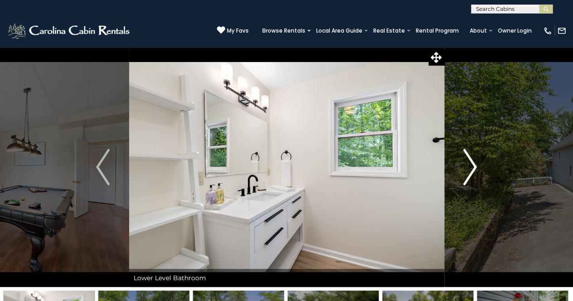
click at [465, 163] on img "Next" at bounding box center [471, 167] width 14 height 36
